Goal: Information Seeking & Learning: Learn about a topic

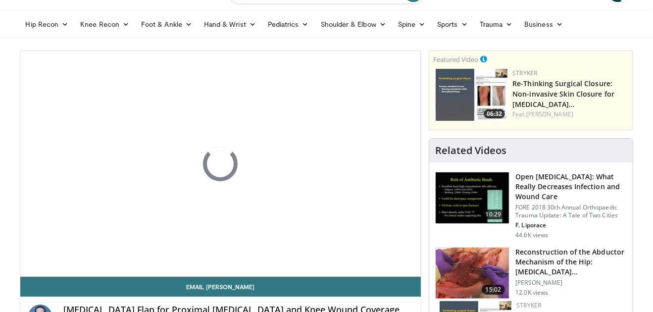
scroll to position [99, 0]
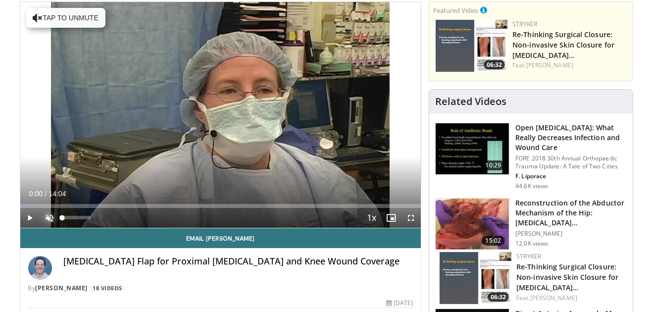
click at [48, 215] on span "Video Player" at bounding box center [50, 218] width 20 height 20
click at [28, 213] on span "Video Player" at bounding box center [30, 218] width 20 height 20
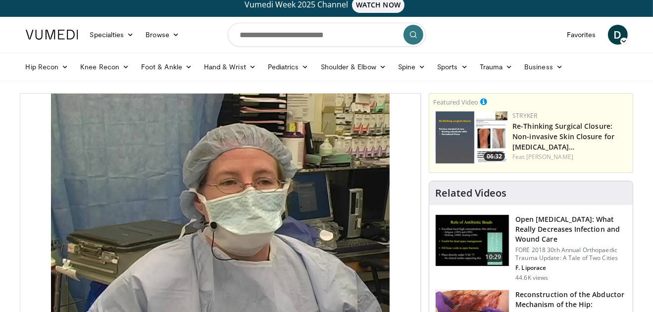
scroll to position [0, 0]
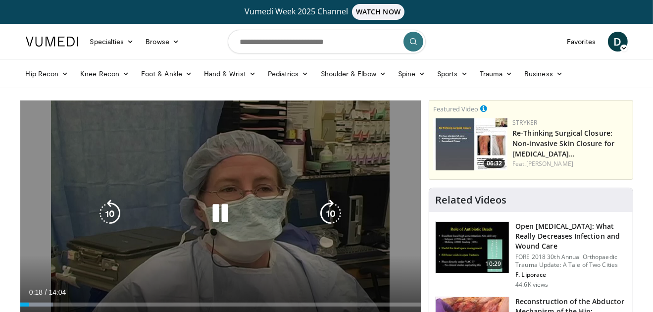
click at [363, 150] on div "10 seconds Tap to unmute" at bounding box center [220, 214] width 401 height 226
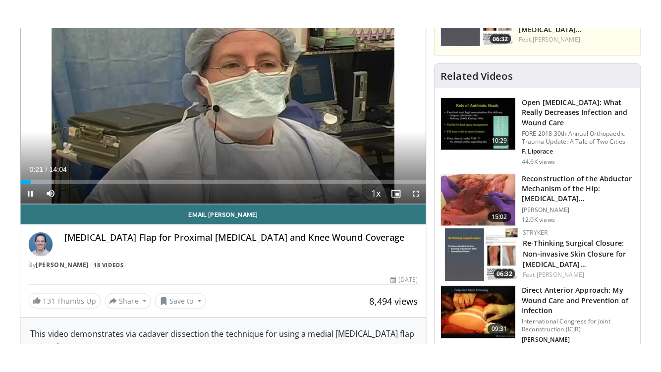
scroll to position [99, 0]
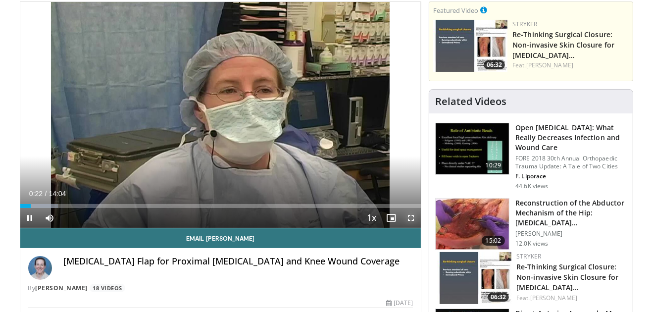
click at [413, 218] on span "Video Player" at bounding box center [411, 218] width 20 height 20
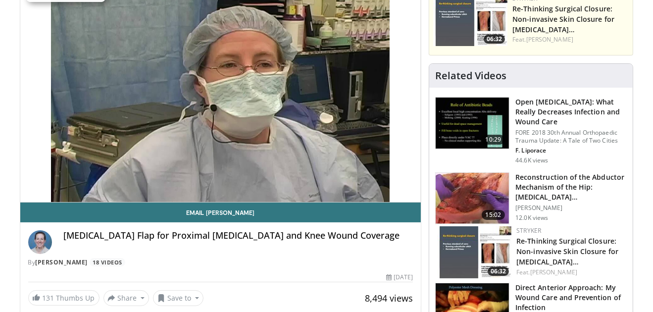
scroll to position [149, 0]
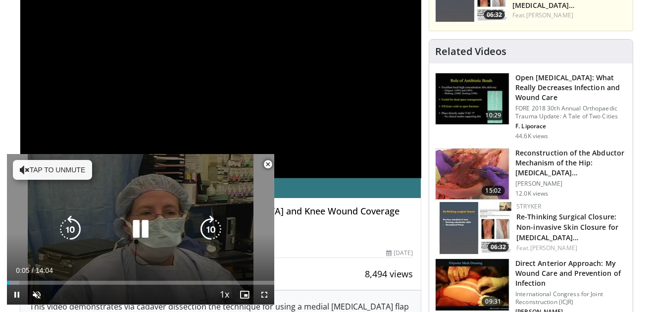
click at [24, 167] on icon "Video Player" at bounding box center [25, 170] width 10 height 10
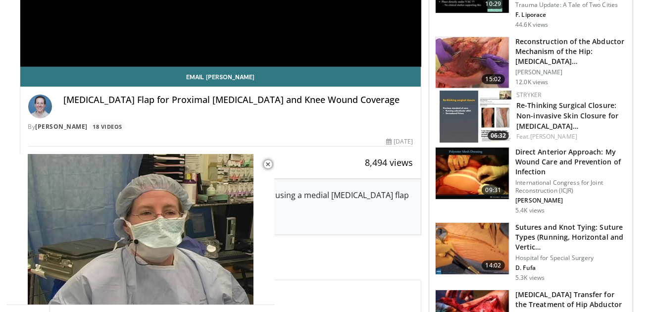
scroll to position [297, 0]
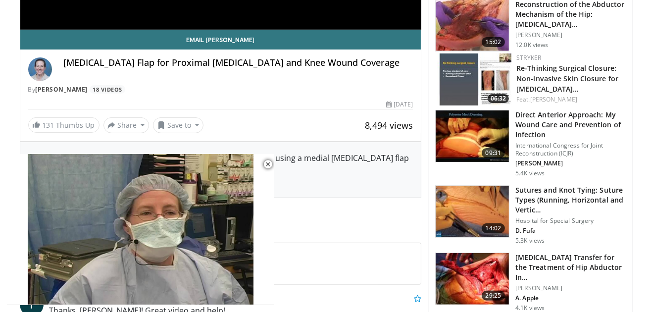
click at [473, 135] on img at bounding box center [472, 136] width 73 height 52
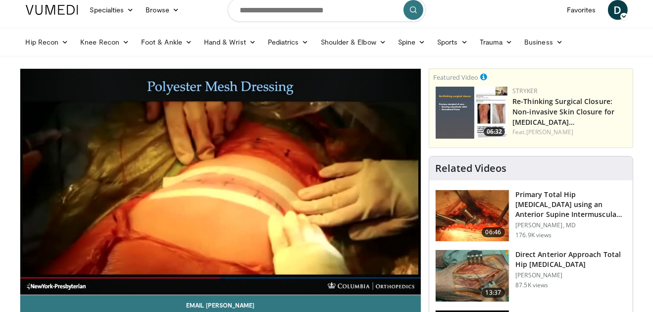
scroll to position [49, 0]
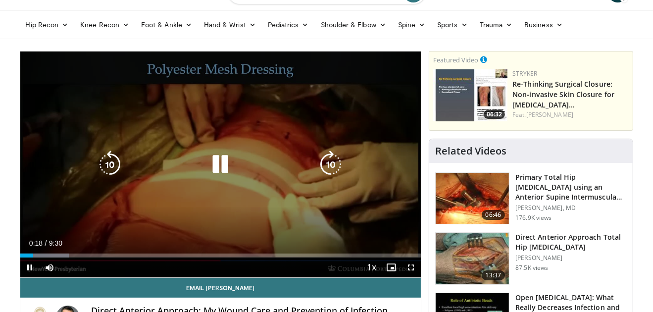
click at [218, 168] on icon "Video Player" at bounding box center [221, 165] width 28 height 28
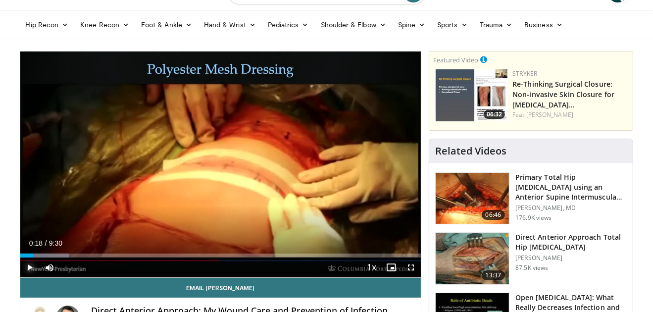
click at [29, 266] on span "Video Player" at bounding box center [30, 268] width 20 height 20
click at [411, 265] on span "Video Player" at bounding box center [411, 268] width 20 height 20
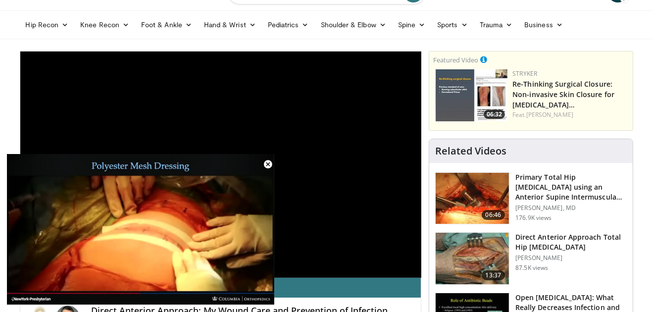
scroll to position [149, 0]
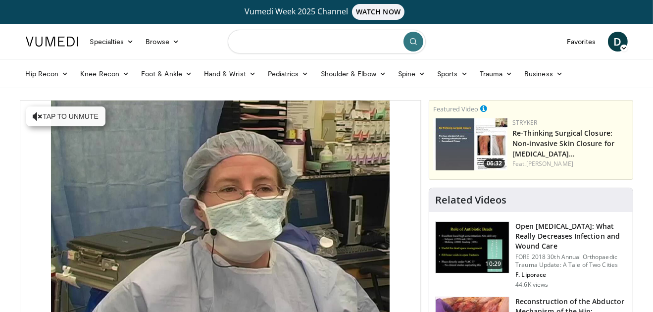
click at [248, 44] on input "Search topics, interventions" at bounding box center [327, 42] width 198 height 24
type input "**********"
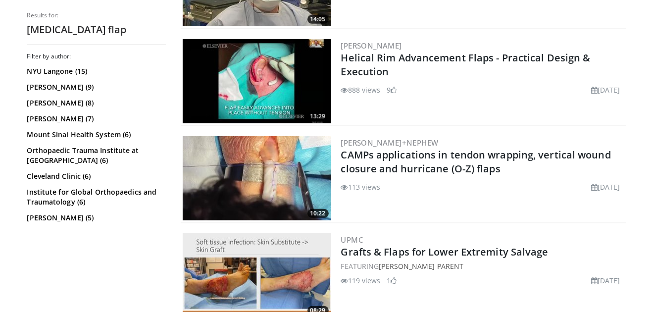
scroll to position [594, 0]
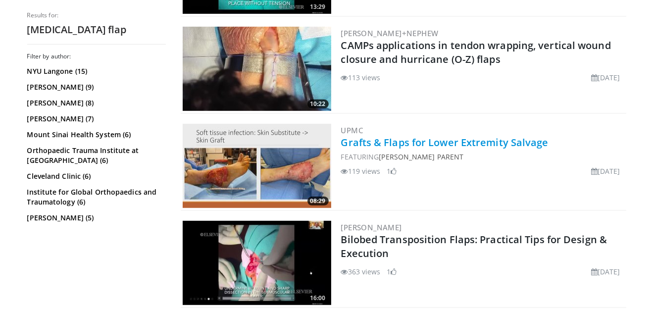
click at [463, 145] on link "Grafts & Flaps for Lower Extremity Salvage" at bounding box center [444, 142] width 207 height 13
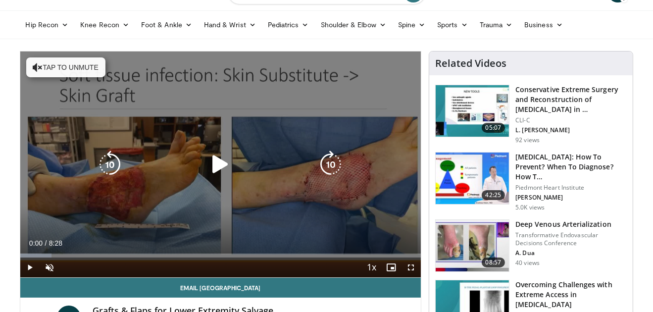
click at [33, 66] on icon "Video Player" at bounding box center [38, 67] width 10 height 10
click at [219, 165] on icon "Video Player" at bounding box center [221, 165] width 28 height 28
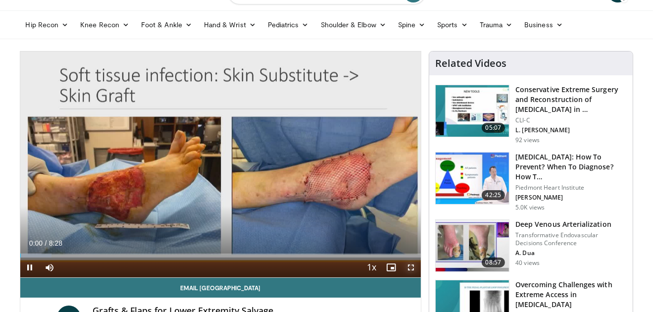
click at [411, 266] on span "Video Player" at bounding box center [411, 268] width 20 height 20
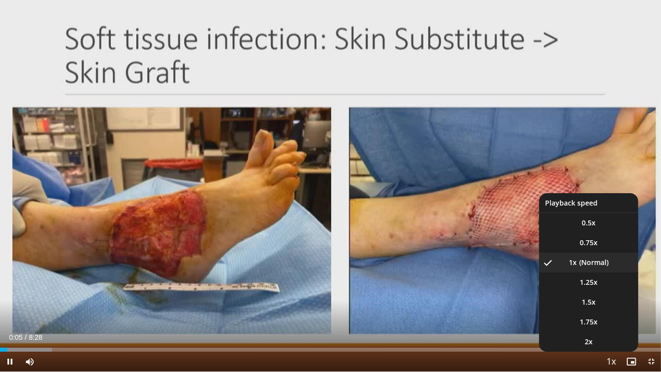
click at [611, 311] on span "Video Player" at bounding box center [611, 362] width 14 height 20
click at [586, 240] on span "0.75x" at bounding box center [588, 243] width 18 height 10
